Goal: Task Accomplishment & Management: Manage account settings

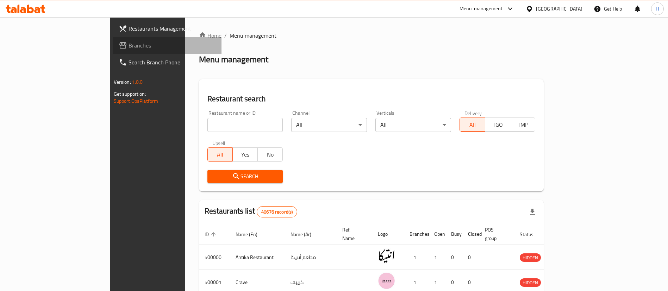
click at [129, 45] on span "Branches" at bounding box center [173, 45] width 88 height 8
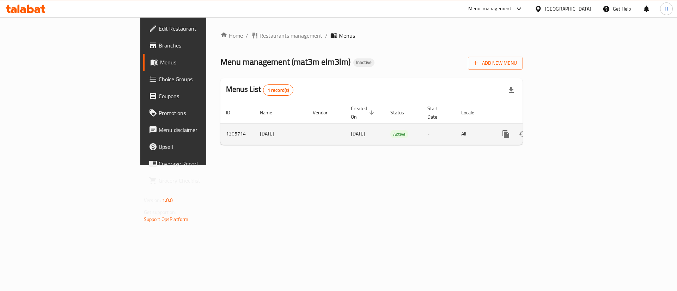
click at [565, 129] on link "enhanced table" at bounding box center [556, 134] width 17 height 17
